Goal: Use online tool/utility: Utilize a website feature to perform a specific function

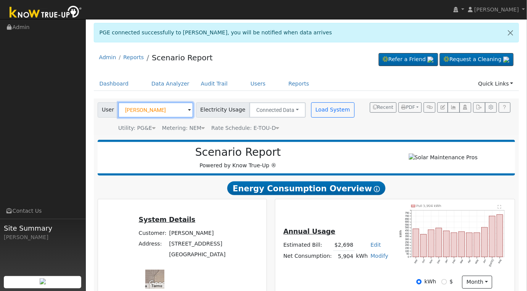
click at [169, 111] on input "[PERSON_NAME]" at bounding box center [155, 109] width 75 height 15
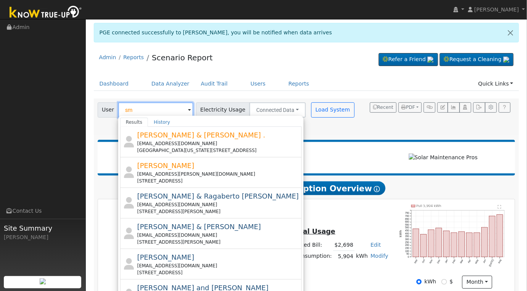
type input "s"
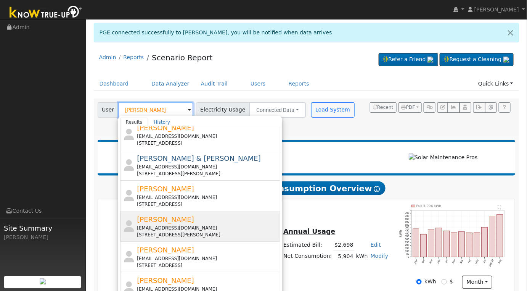
scroll to position [11, 0]
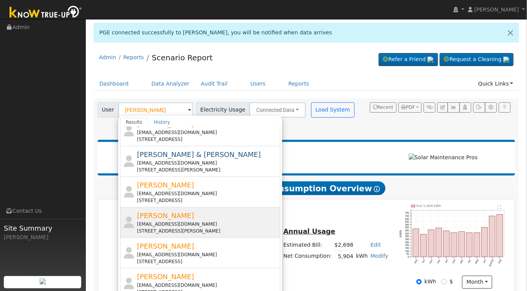
click at [256, 218] on div "[PERSON_NAME] [EMAIL_ADDRESS][DOMAIN_NAME] [STREET_ADDRESS][PERSON_NAME]" at bounding box center [207, 222] width 141 height 24
type input "[PERSON_NAME]"
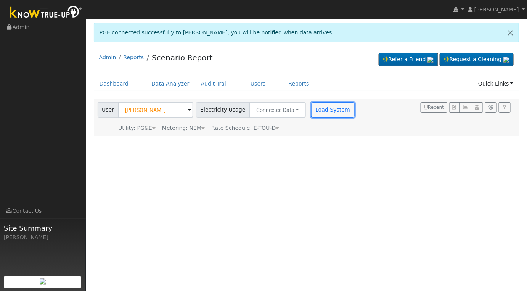
click at [329, 104] on button "Load System" at bounding box center [332, 109] width 43 height 15
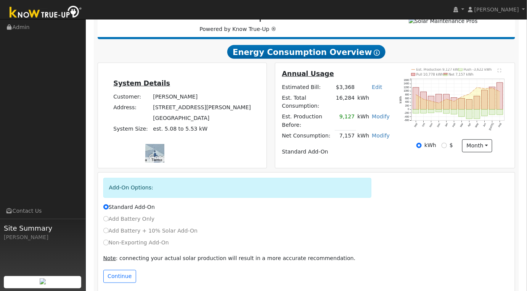
scroll to position [136, 0]
click at [115, 270] on button "Continue" at bounding box center [119, 276] width 33 height 13
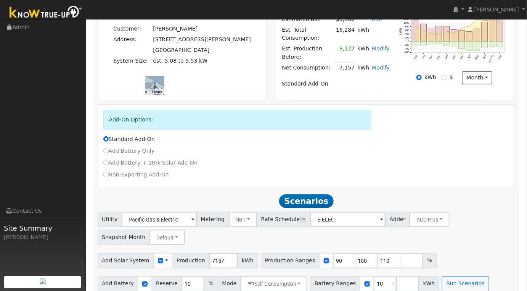
scroll to position [204, 0]
click at [217, 252] on input "7157" at bounding box center [223, 259] width 29 height 15
type input "7"
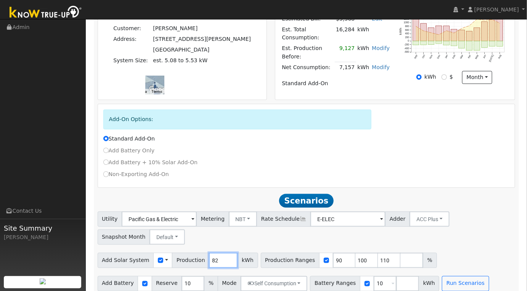
type input "8"
type input "7821"
click at [333, 252] on input "90" at bounding box center [344, 259] width 23 height 15
type input "100"
type input "110"
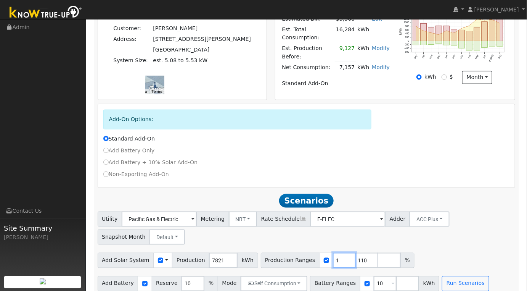
type input "110"
type input "100"
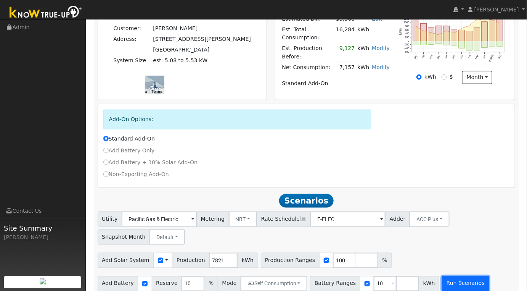
click at [448, 276] on button "Run Scenarios" at bounding box center [465, 283] width 47 height 15
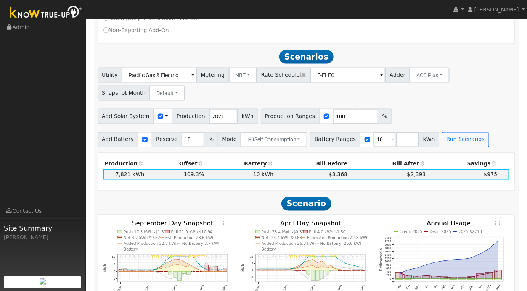
scroll to position [366, 0]
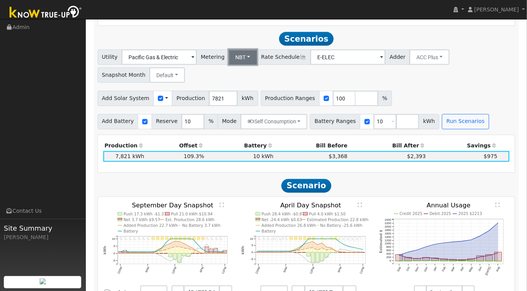
click at [244, 50] on button "NBT" at bounding box center [243, 57] width 29 height 15
click at [246, 56] on div "Utility Pacific Gas & Electric Metering NBT NEM NBT Rate Schedule E-ELEC Adder …" at bounding box center [306, 65] width 421 height 36
click at [243, 52] on button "NBT" at bounding box center [243, 57] width 29 height 15
click at [244, 69] on link "NEM" at bounding box center [249, 74] width 53 height 11
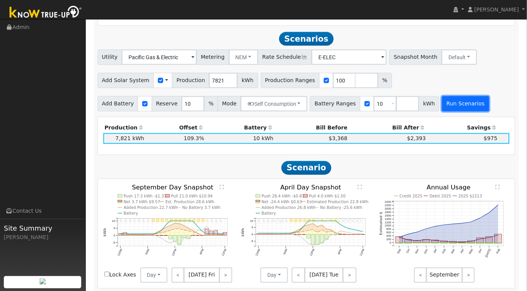
click at [447, 96] on button "Run Scenarios" at bounding box center [465, 103] width 47 height 15
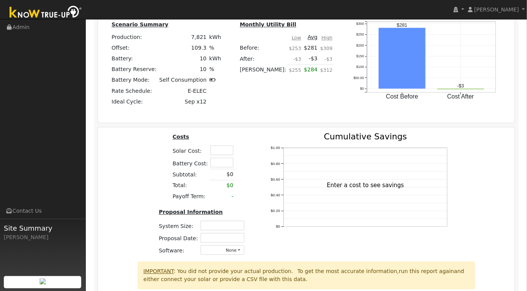
scroll to position [702, 0]
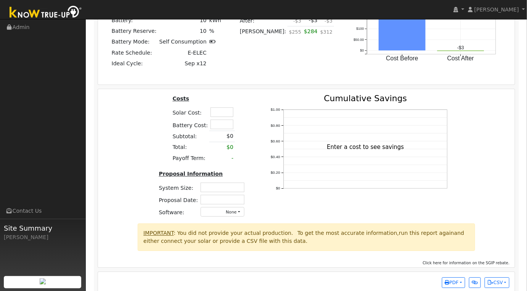
click at [226, 108] on td at bounding box center [222, 112] width 26 height 12
click at [226, 107] on input "text" at bounding box center [221, 112] width 23 height 10
click at [141, 138] on div "Costs Solar Cost: $32,500 Battery Cost: Subtotal: $0 Total: $0 Payoff Term: - P…" at bounding box center [306, 158] width 422 height 129
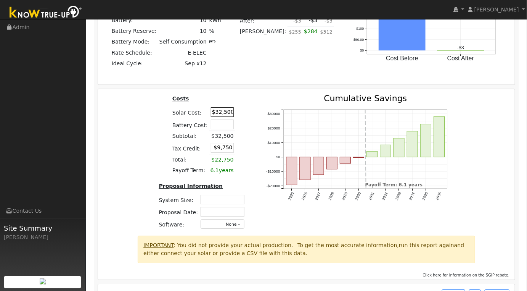
click at [223, 107] on input "$32,500" at bounding box center [222, 112] width 23 height 10
type input "$36,500"
type input "$10,950"
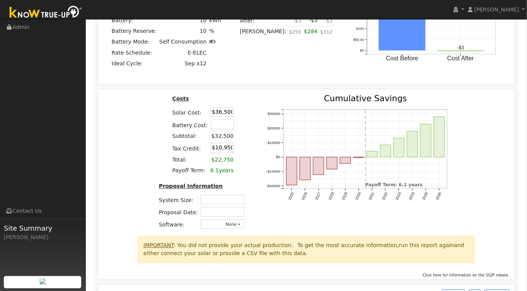
drag, startPoint x: 124, startPoint y: 126, endPoint x: 123, endPoint y: 122, distance: 4.2
click at [124, 125] on div "Costs Solar Cost: $36,500 Battery Cost: Subtotal: $32,500 Tax Credit: $10,950 T…" at bounding box center [306, 164] width 422 height 141
